Goal: Information Seeking & Learning: Learn about a topic

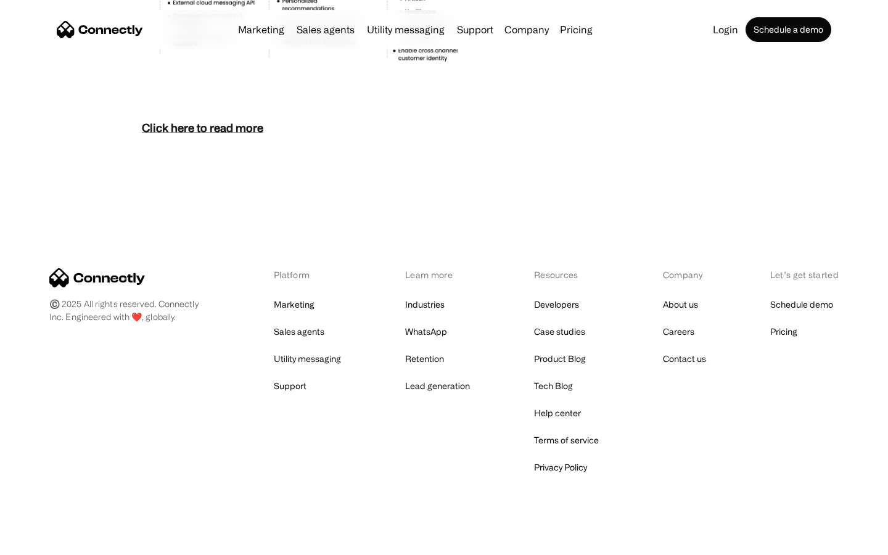
scroll to position [5345, 0]
